Goal: Information Seeking & Learning: Find contact information

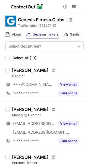
click at [52, 109] on span at bounding box center [53, 109] width 3 height 4
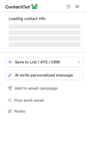
scroll to position [110, 87]
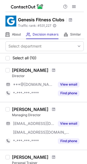
scroll to position [27, 0]
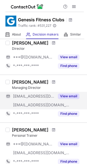
click at [71, 95] on button "View email" at bounding box center [69, 96] width 22 height 5
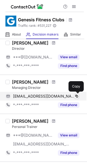
click at [77, 95] on span at bounding box center [77, 96] width 4 height 4
